Goal: Information Seeking & Learning: Learn about a topic

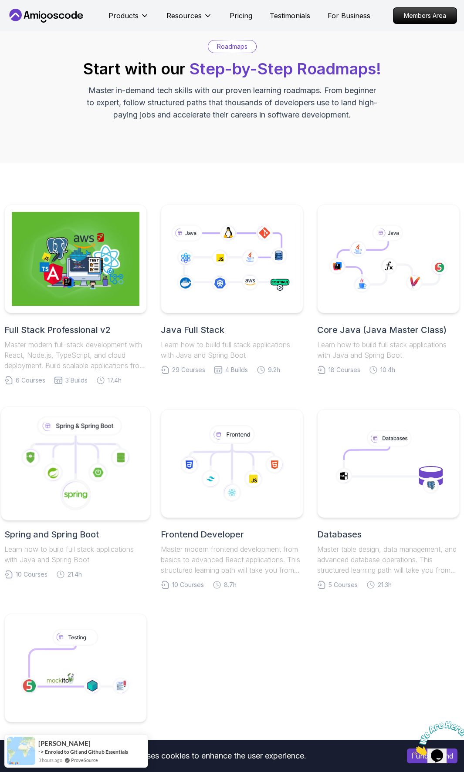
click at [115, 421] on icon at bounding box center [79, 425] width 82 height 17
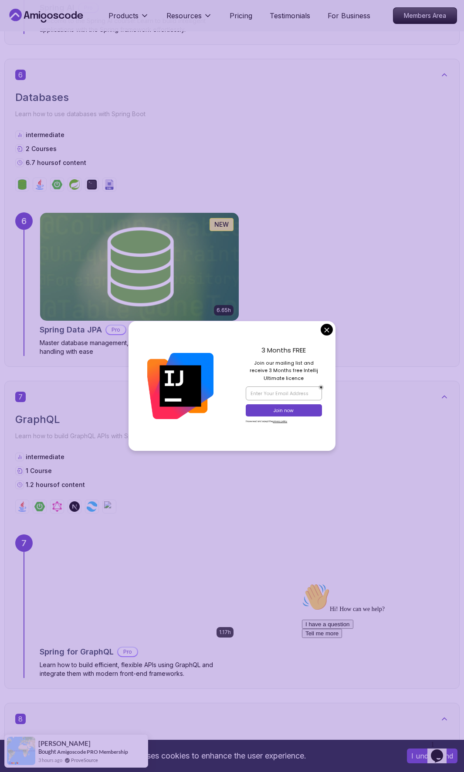
scroll to position [2072, 0]
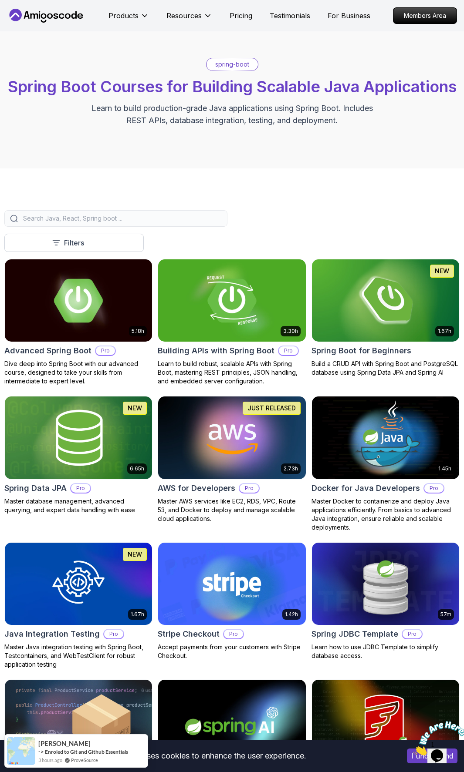
scroll to position [37, 0]
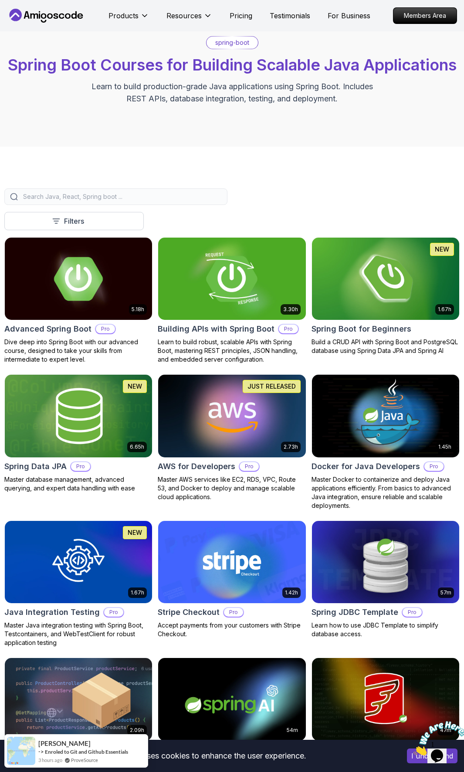
click at [205, 255] on img at bounding box center [232, 279] width 155 height 87
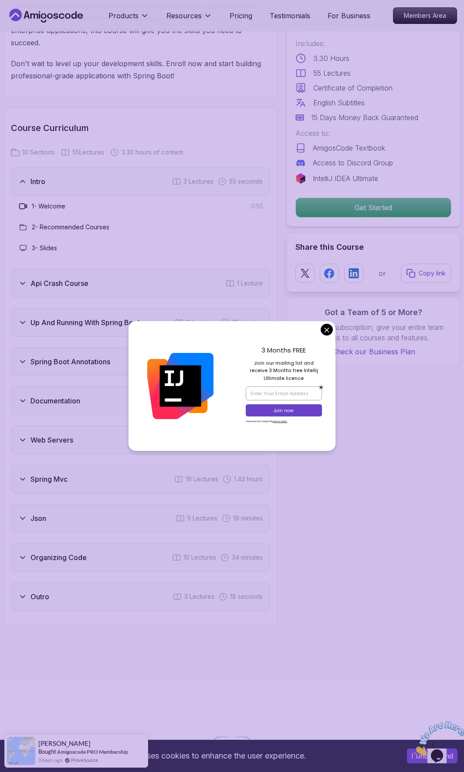
scroll to position [1388, 0]
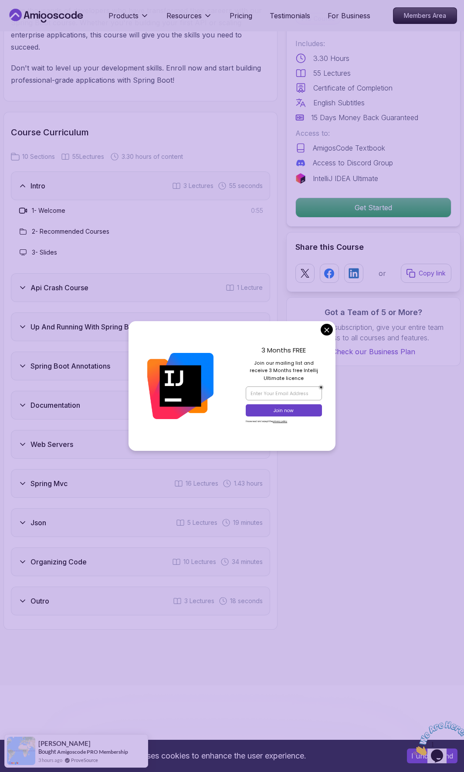
click at [95, 313] on div "Up And Running With Spring Boot 6 Lectures 25 minutes" at bounding box center [140, 327] width 259 height 29
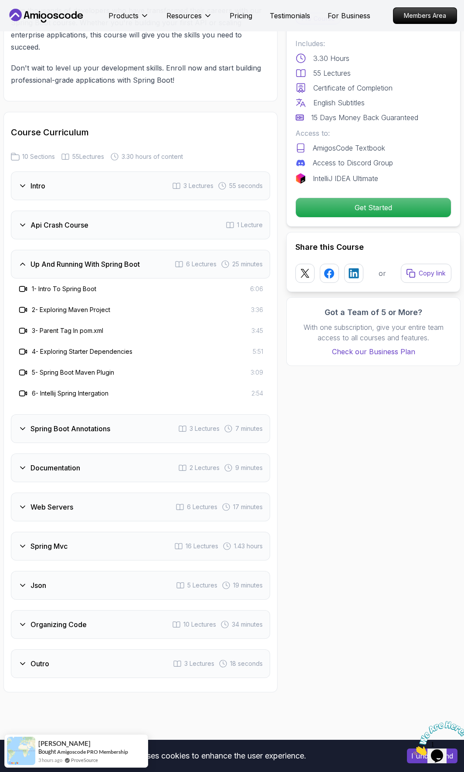
click at [328, 334] on body "This website uses cookies to enhance the user experience. I understand Products…" at bounding box center [232, 772] width 464 height 4320
click at [97, 426] on div "Spring Boot Annotations 3 Lectures 7 minutes" at bounding box center [140, 428] width 259 height 29
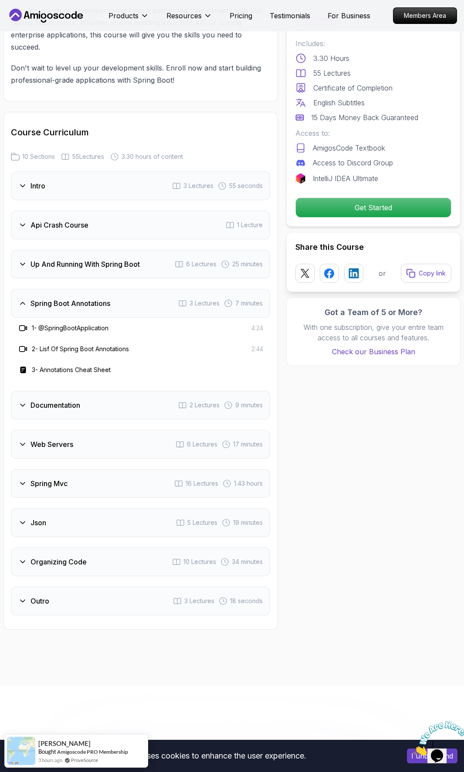
click at [104, 397] on div "Documentation 2 Lectures 9 minutes" at bounding box center [140, 405] width 259 height 29
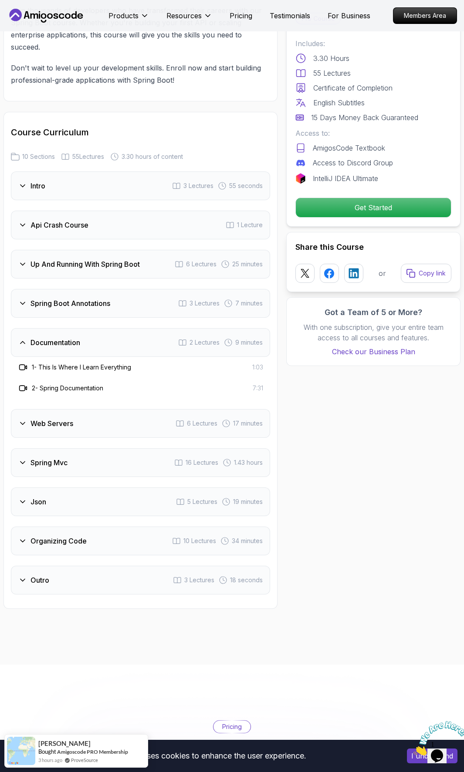
click at [109, 411] on div "Web Servers 6 Lectures 17 minutes" at bounding box center [140, 423] width 259 height 29
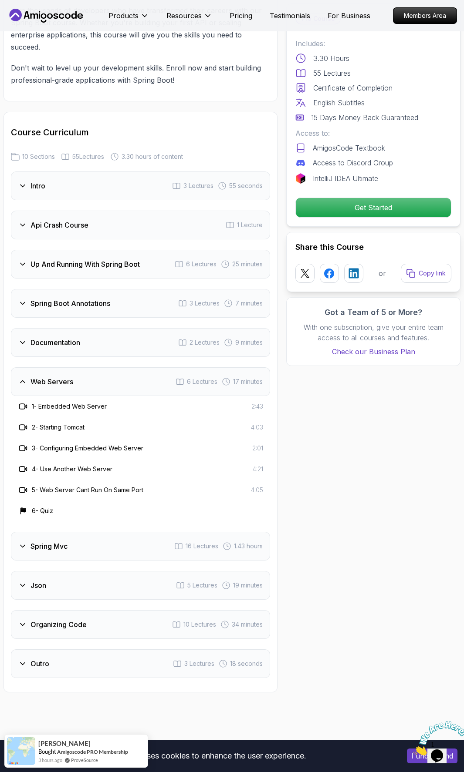
click at [101, 375] on div "Web Servers 6 Lectures 17 minutes" at bounding box center [140, 381] width 259 height 29
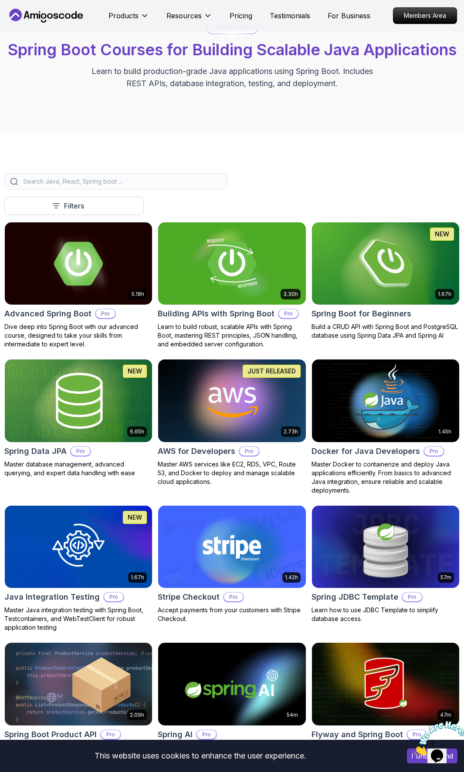
scroll to position [37, 0]
